Goal: Find specific page/section: Find specific page/section

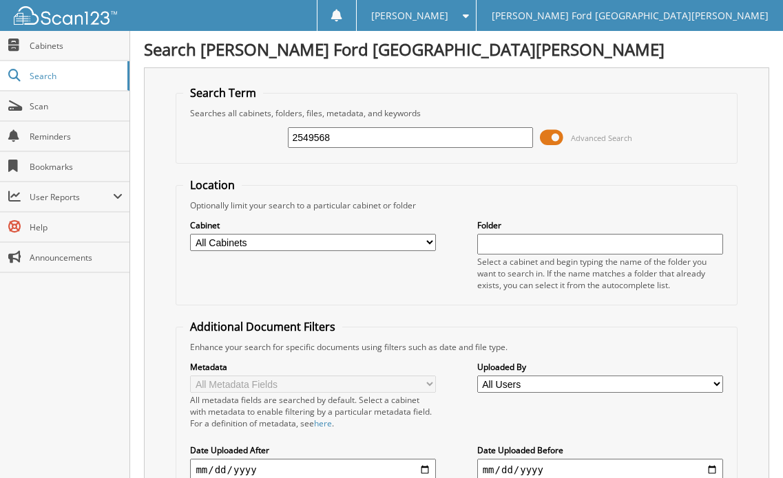
click at [341, 140] on input "2549568" at bounding box center [411, 137] width 246 height 21
type input "2"
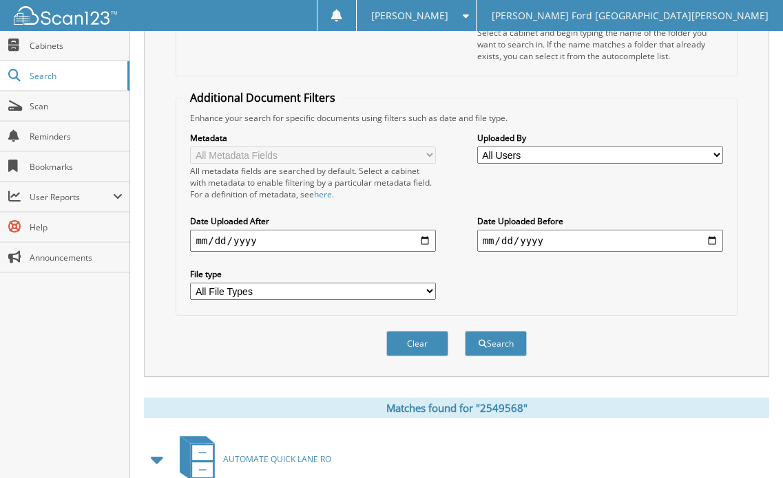
scroll to position [368, 0]
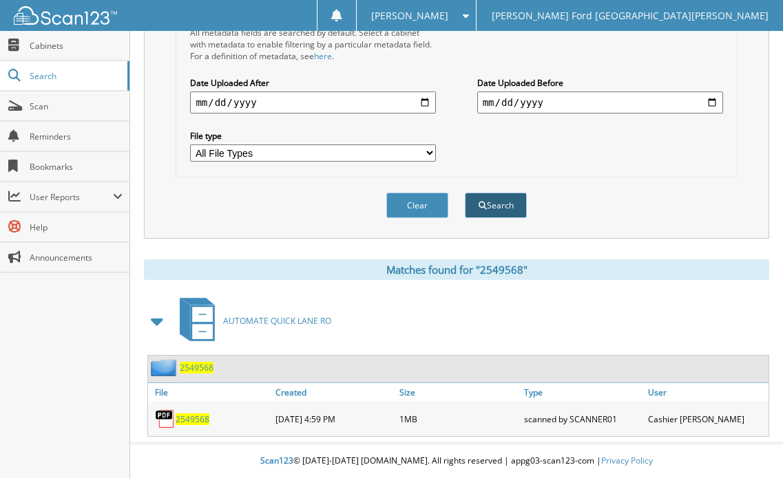
type input "2250131"
click at [500, 204] on button "Search" at bounding box center [496, 205] width 62 height 25
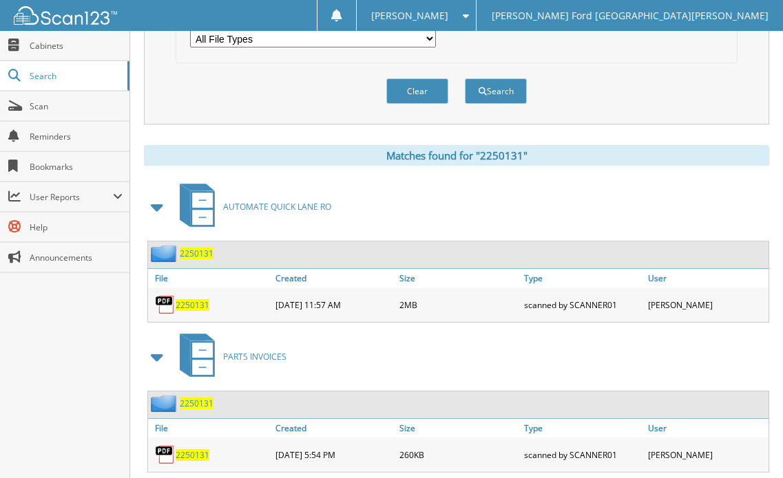
scroll to position [518, 0]
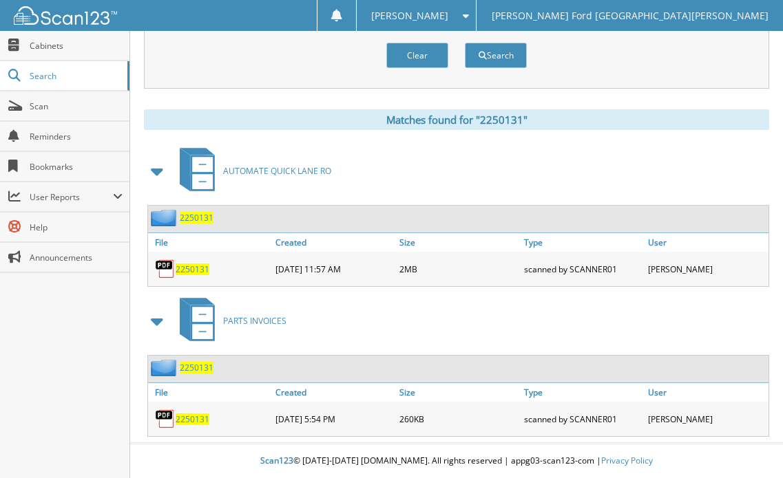
click at [196, 269] on span "2250131" at bounding box center [193, 270] width 34 height 12
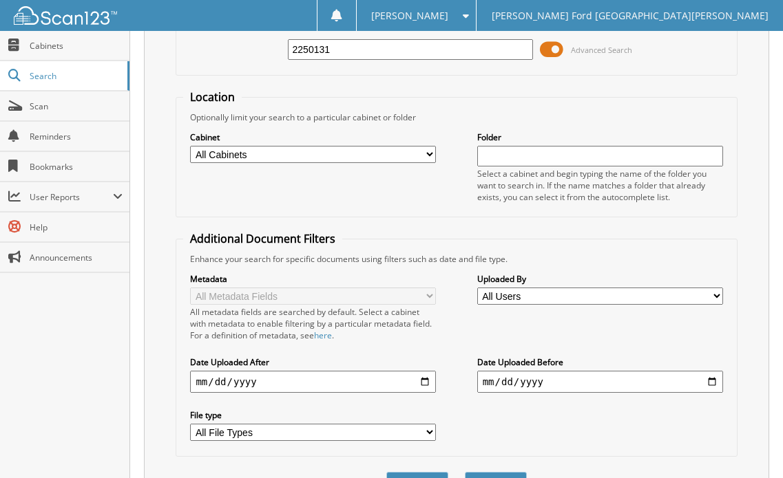
scroll to position [0, 0]
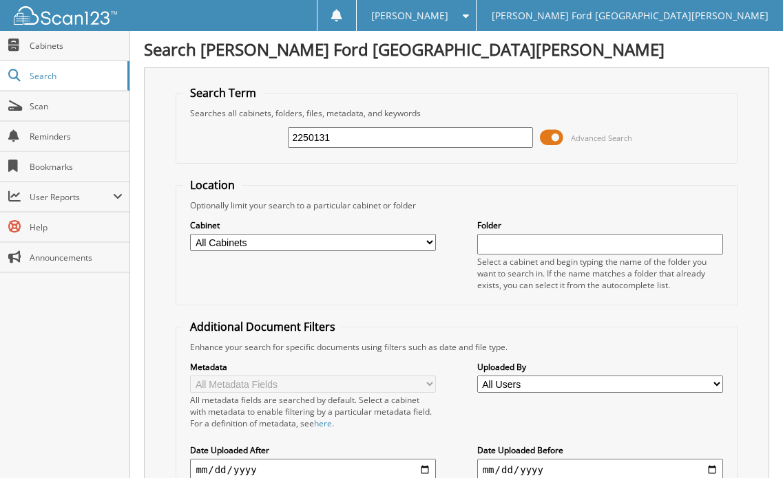
click at [368, 139] on input "2250131" at bounding box center [411, 137] width 246 height 21
type input "2"
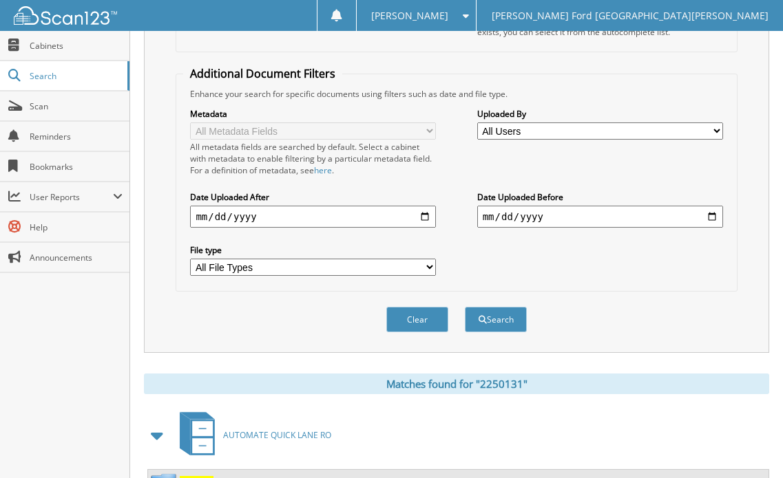
scroll to position [482, 0]
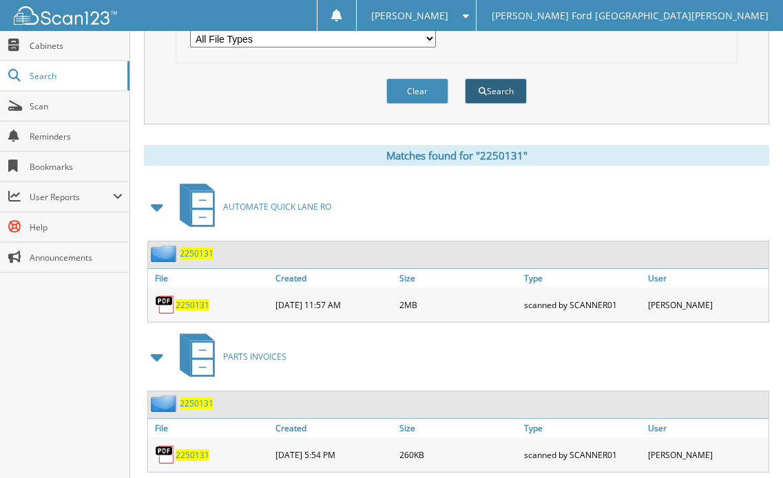
type input "2556609"
click at [486, 89] on button "Search" at bounding box center [496, 90] width 62 height 25
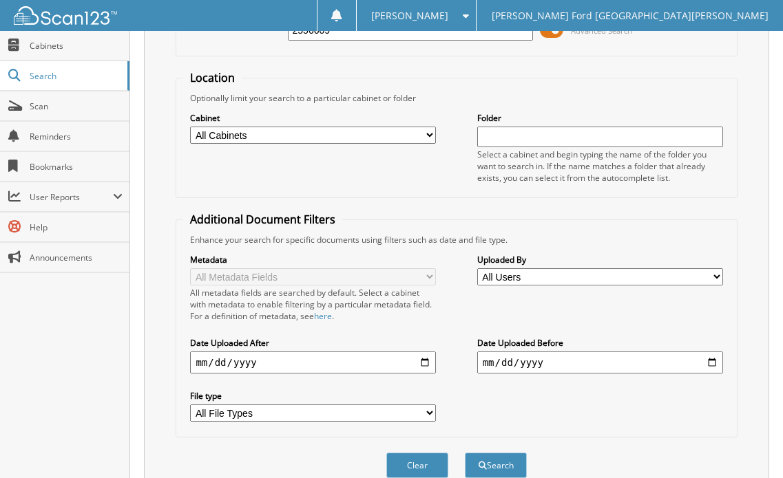
scroll to position [218, 0]
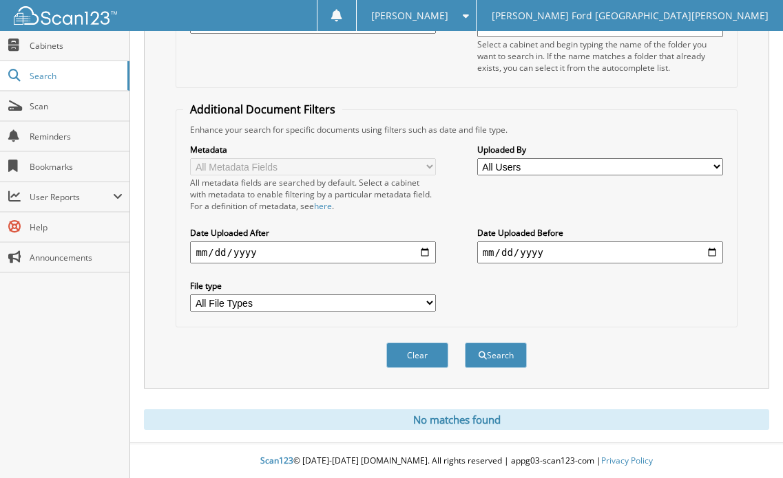
drag, startPoint x: 112, startPoint y: 326, endPoint x: 8, endPoint y: 192, distance: 169.8
click at [111, 325] on div "Close Cabinets Search Scan Reminders Bookmarks User Reports" at bounding box center [65, 254] width 130 height 447
